Goal: Check status: Check status

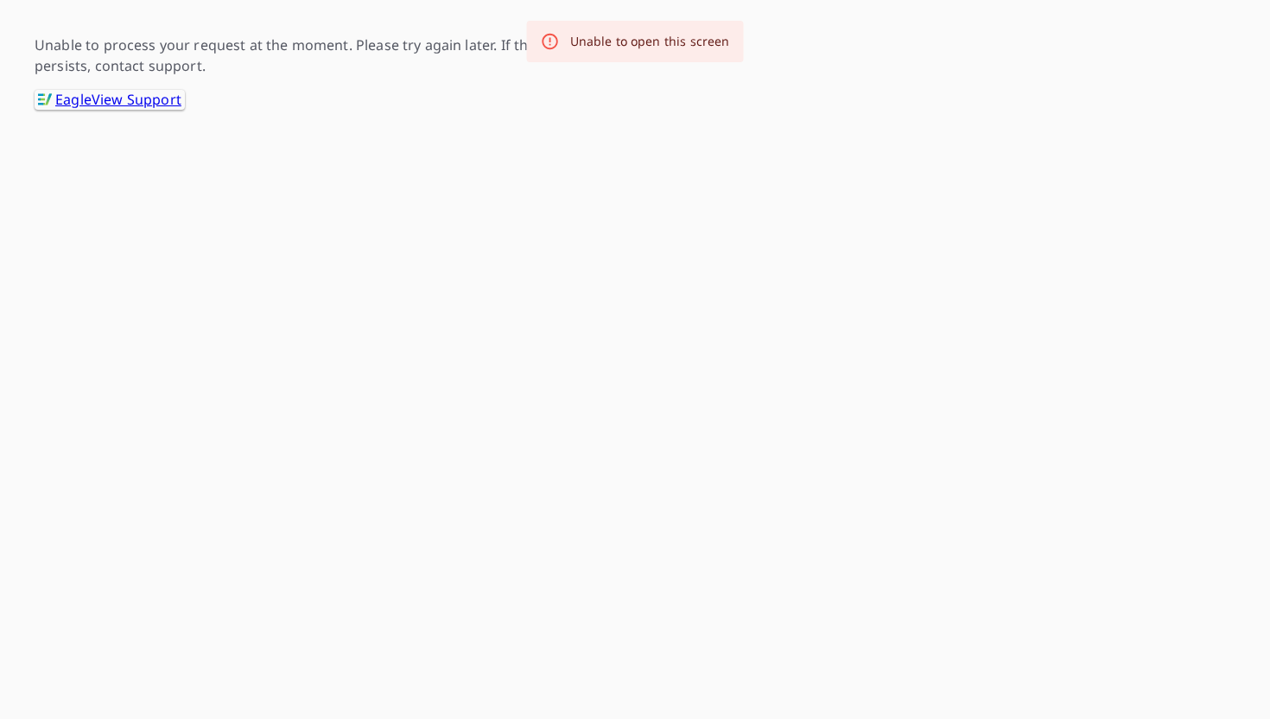
click at [140, 91] on link ".favicon_svg__cls-1{fill:#8ccc4c}.favicon_svg__cls-2{fill:#0098c5} EagleView Su…" at bounding box center [110, 100] width 150 height 20
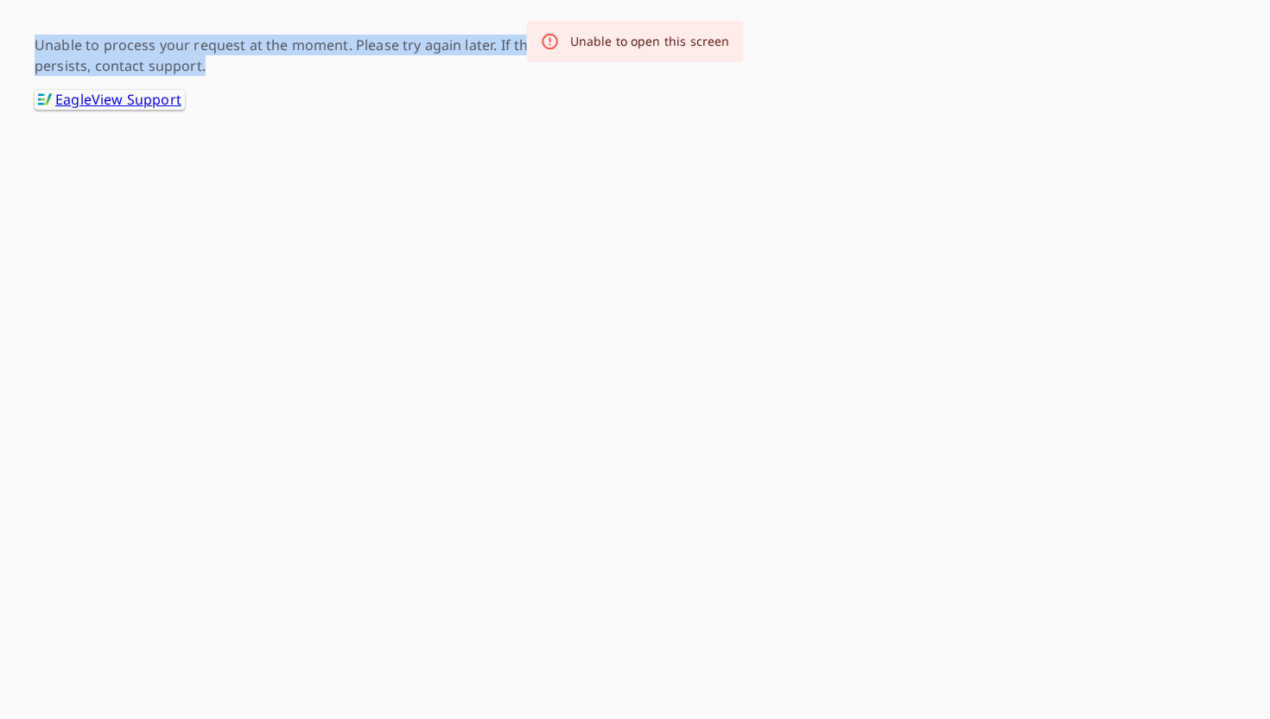
drag, startPoint x: 218, startPoint y: 68, endPoint x: 31, endPoint y: 45, distance: 188.1
click at [31, 45] on div "Unable to process your request at the moment. Please try again later. If the is…" at bounding box center [635, 55] width 1270 height 110
copy p "Unable to process your request at the moment. Please try again later. If the is…"
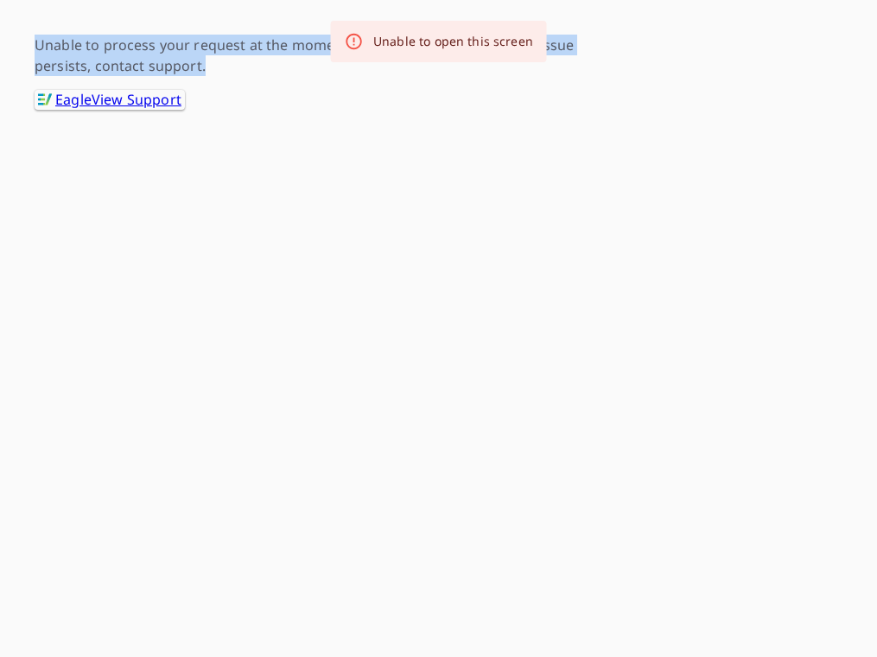
click at [228, 32] on div "Unable to process your request at the moment. Please try again later. If the is…" at bounding box center [438, 55] width 877 height 110
